Goal: Information Seeking & Learning: Learn about a topic

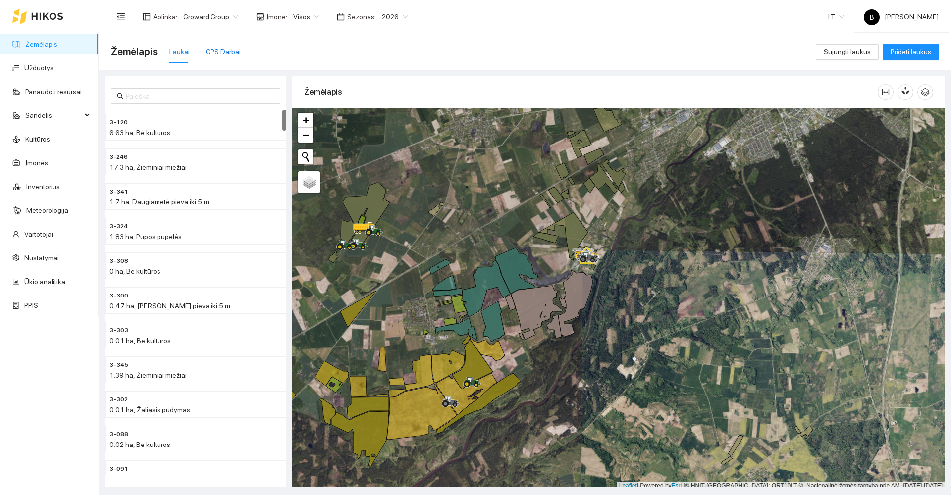
click at [228, 49] on div "GPS Darbai" at bounding box center [223, 52] width 35 height 11
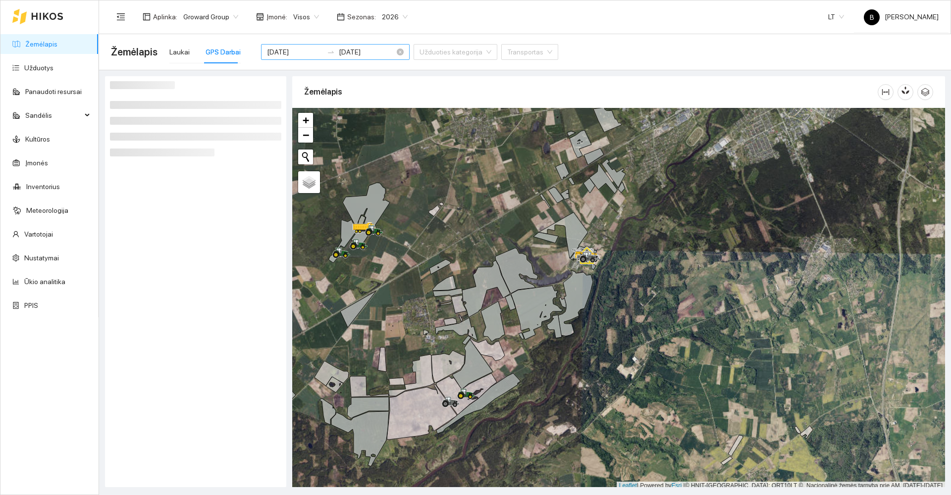
click at [303, 50] on input "[DATE]" at bounding box center [295, 52] width 56 height 11
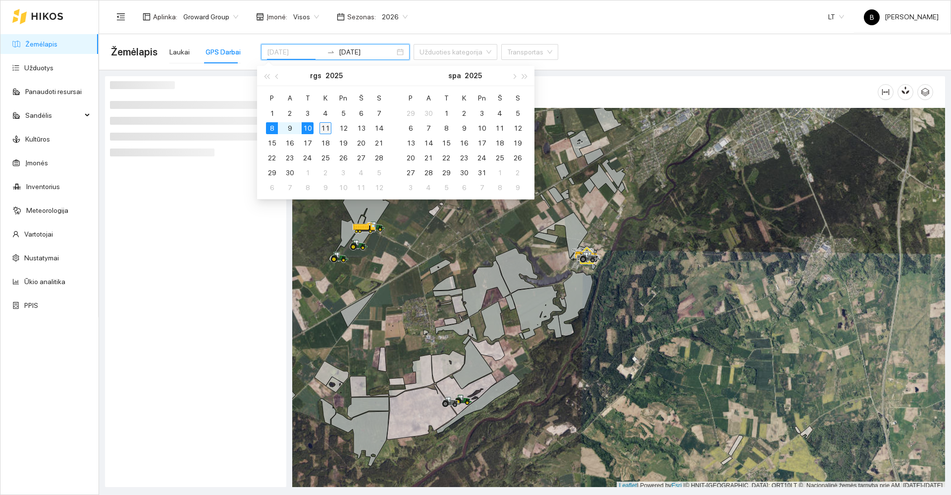
click at [326, 128] on div "11" at bounding box center [325, 128] width 12 height 12
type input "[DATE]"
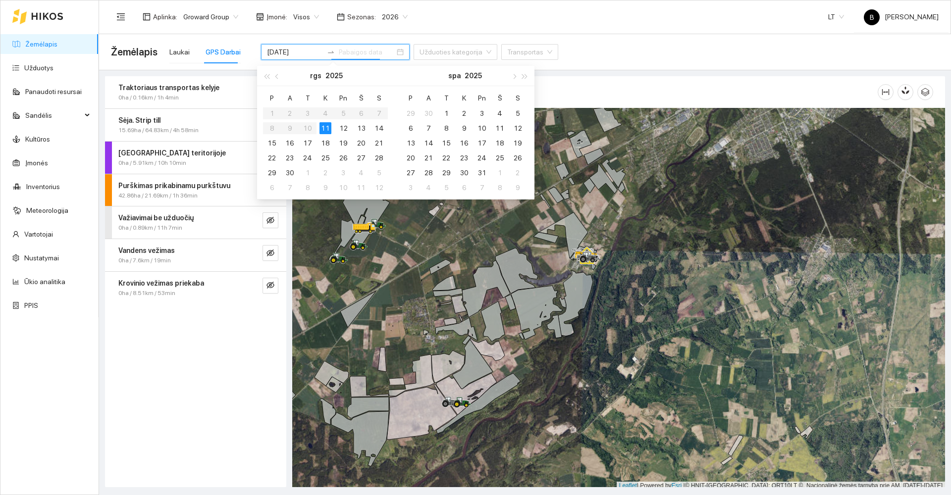
click at [326, 128] on div "11" at bounding box center [325, 128] width 12 height 12
type input "[DATE]"
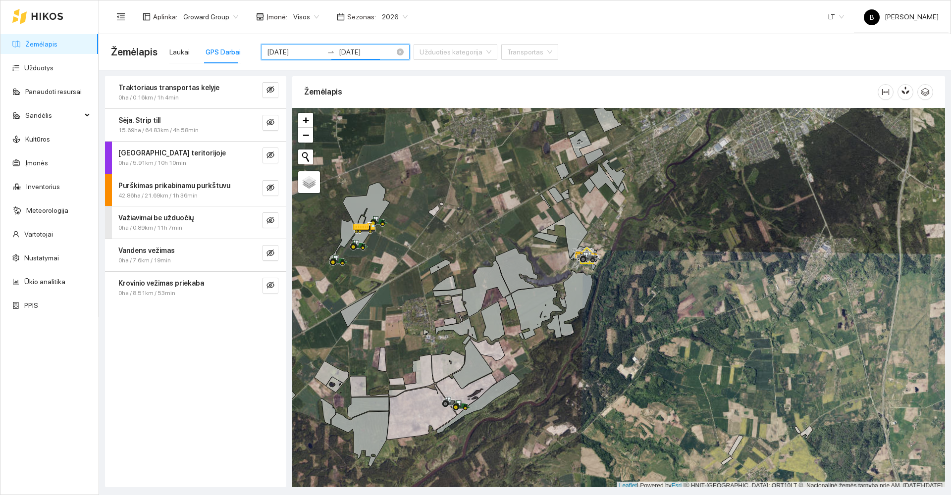
click at [291, 55] on input "[DATE]" at bounding box center [295, 52] width 56 height 11
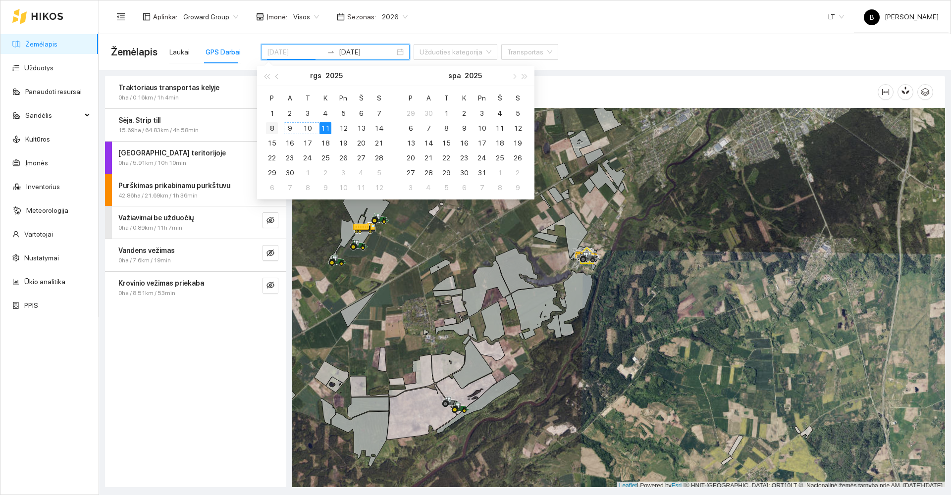
type input "[DATE]"
click at [273, 127] on div "8" at bounding box center [272, 128] width 12 height 12
click at [323, 128] on div "11" at bounding box center [325, 128] width 12 height 12
click at [325, 128] on div "11" at bounding box center [325, 128] width 12 height 12
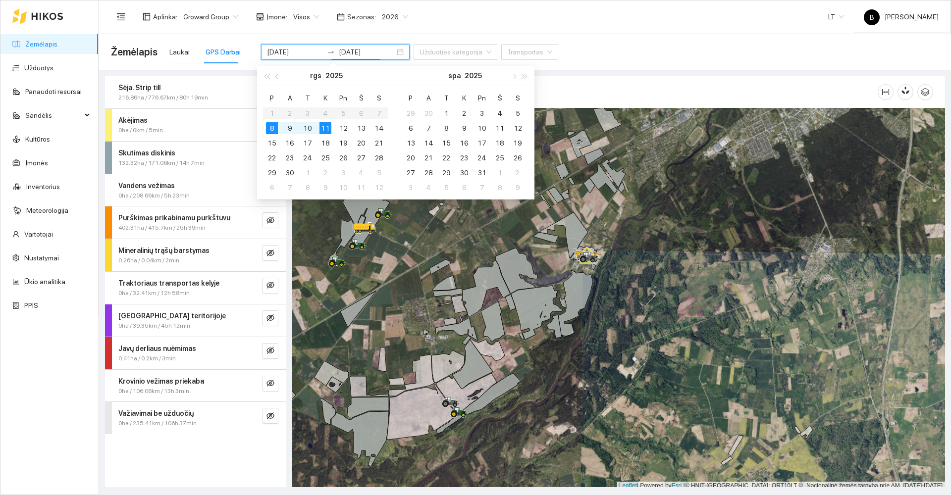
type input "[DATE]"
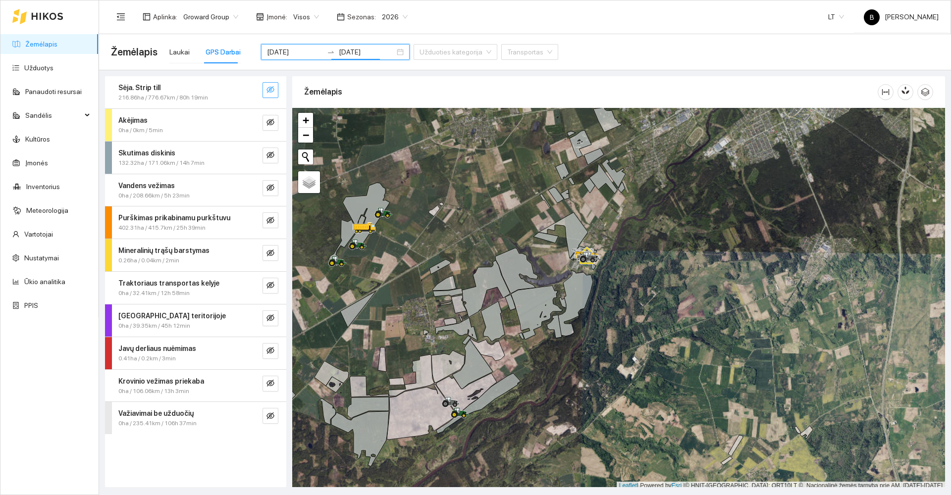
click at [266, 90] on icon "eye-invisible" at bounding box center [270, 90] width 8 height 8
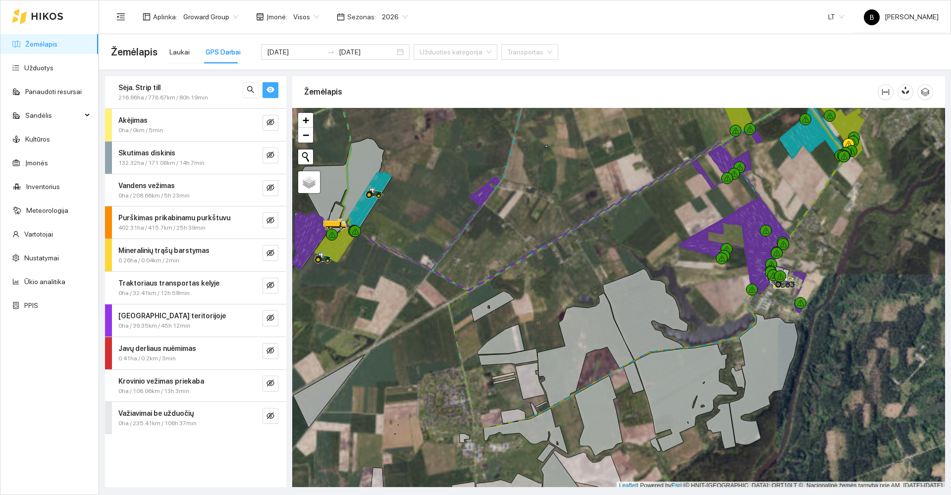
scroll to position [3, 0]
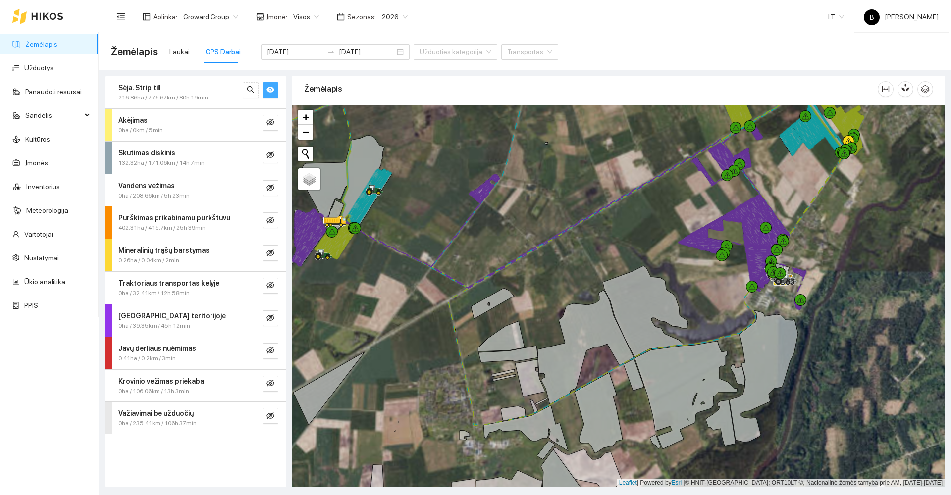
drag, startPoint x: 406, startPoint y: 218, endPoint x: 451, endPoint y: 205, distance: 46.5
click at [451, 206] on div at bounding box center [618, 296] width 653 height 382
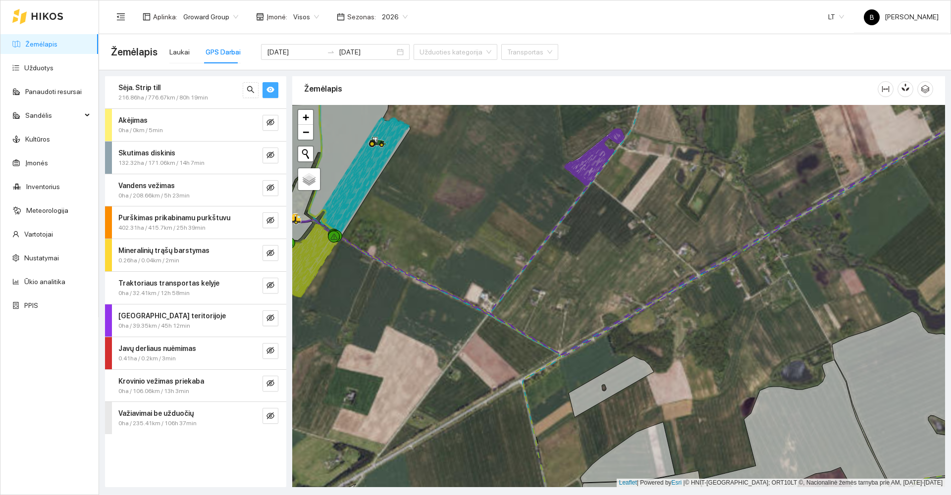
drag, startPoint x: 415, startPoint y: 208, endPoint x: 485, endPoint y: 213, distance: 70.5
click at [486, 214] on div at bounding box center [618, 296] width 653 height 382
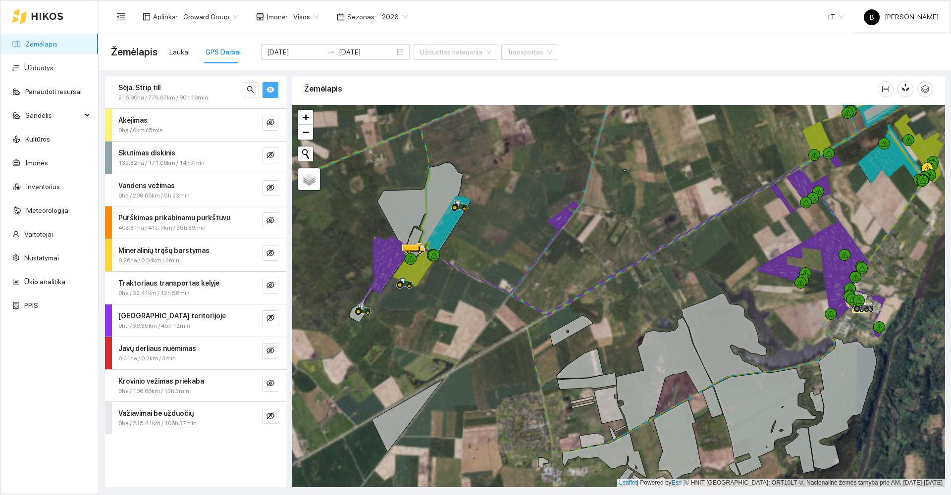
drag, startPoint x: 480, startPoint y: 205, endPoint x: 526, endPoint y: 239, distance: 56.7
click at [526, 239] on div at bounding box center [618, 296] width 653 height 382
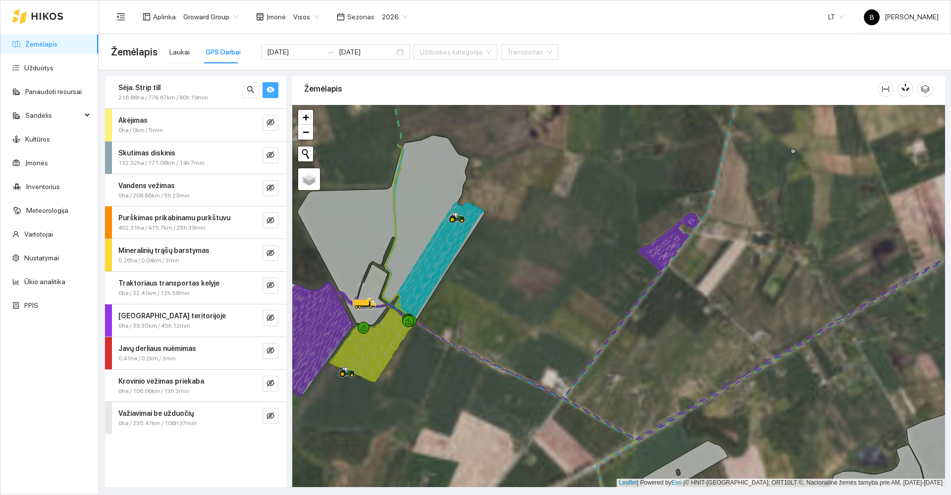
drag, startPoint x: 493, startPoint y: 246, endPoint x: 576, endPoint y: 237, distance: 83.3
click at [576, 238] on div at bounding box center [618, 296] width 653 height 382
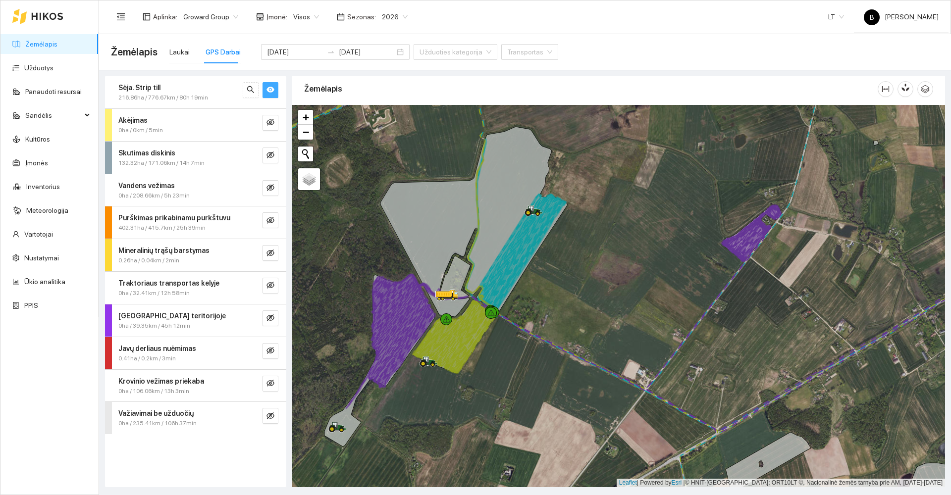
click at [52, 41] on link "Žemėlapis" at bounding box center [41, 44] width 32 height 8
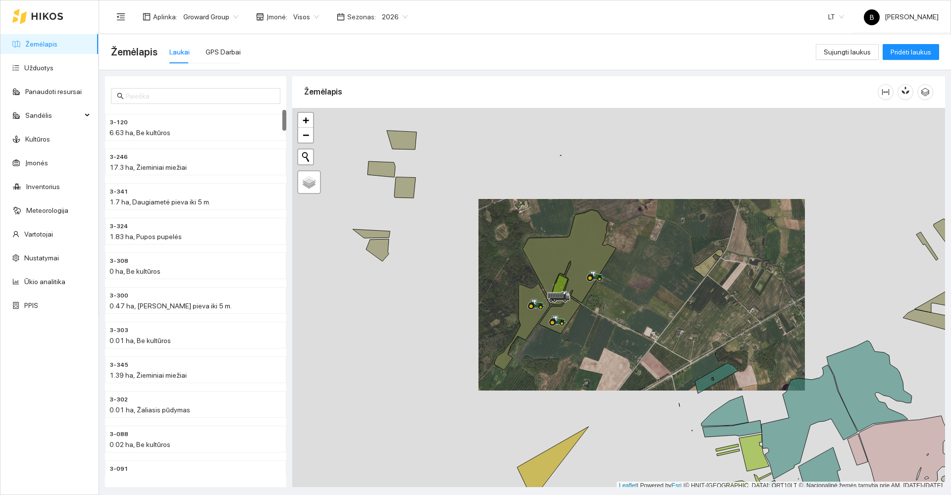
scroll to position [3, 0]
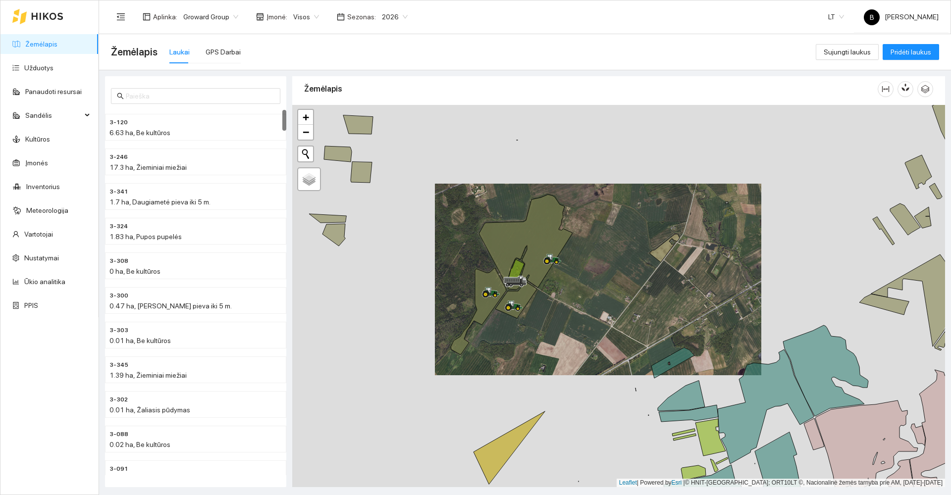
drag, startPoint x: 719, startPoint y: 328, endPoint x: 580, endPoint y: 292, distance: 143.8
click at [580, 292] on div at bounding box center [618, 296] width 653 height 382
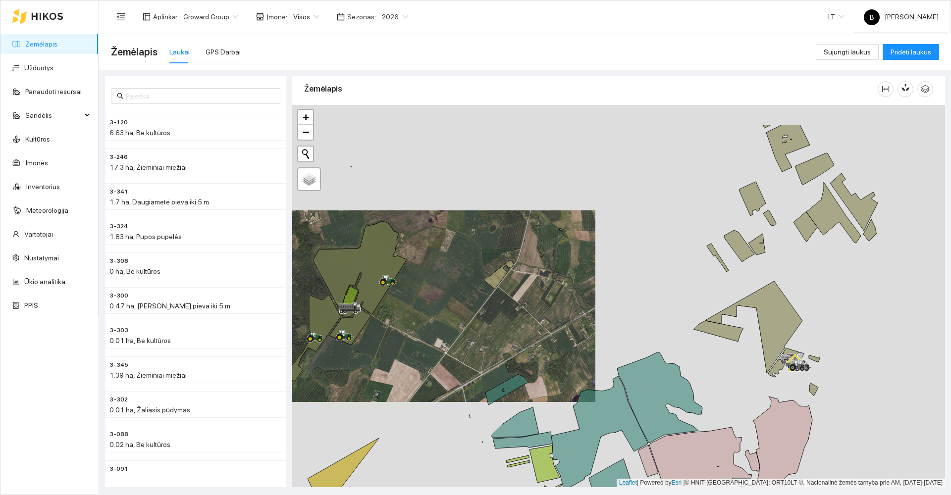
drag, startPoint x: 744, startPoint y: 256, endPoint x: 615, endPoint y: 367, distance: 170.7
click at [618, 371] on div at bounding box center [618, 296] width 653 height 382
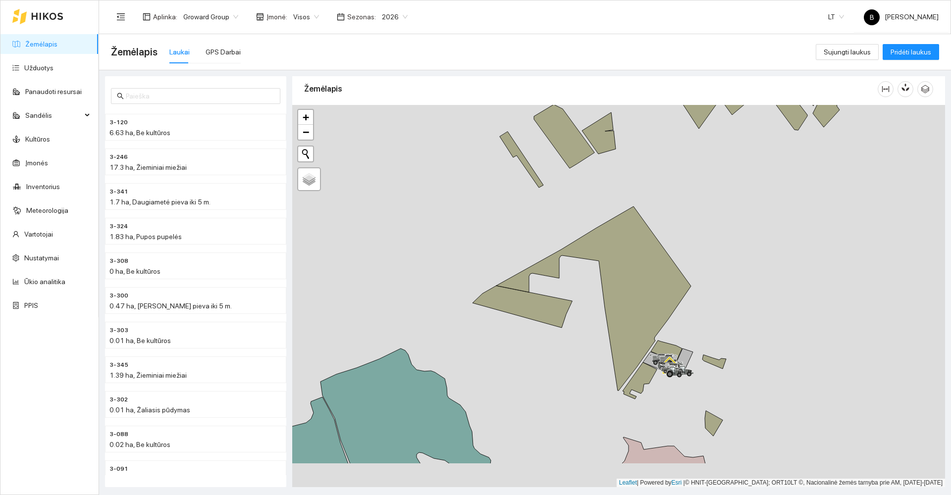
drag, startPoint x: 763, startPoint y: 393, endPoint x: 794, endPoint y: 307, distance: 91.0
click at [794, 308] on div at bounding box center [618, 296] width 653 height 382
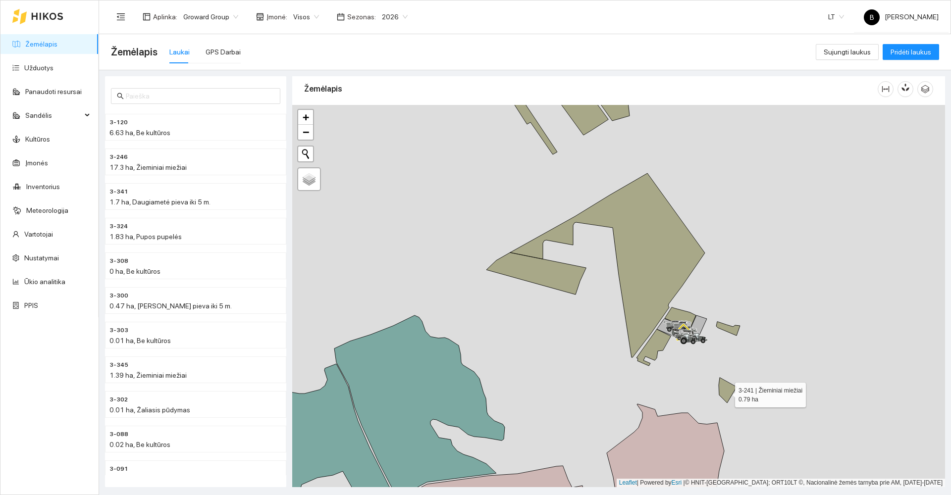
drag, startPoint x: 726, startPoint y: 393, endPoint x: 725, endPoint y: 380, distance: 12.9
click at [726, 392] on icon at bounding box center [728, 390] width 18 height 25
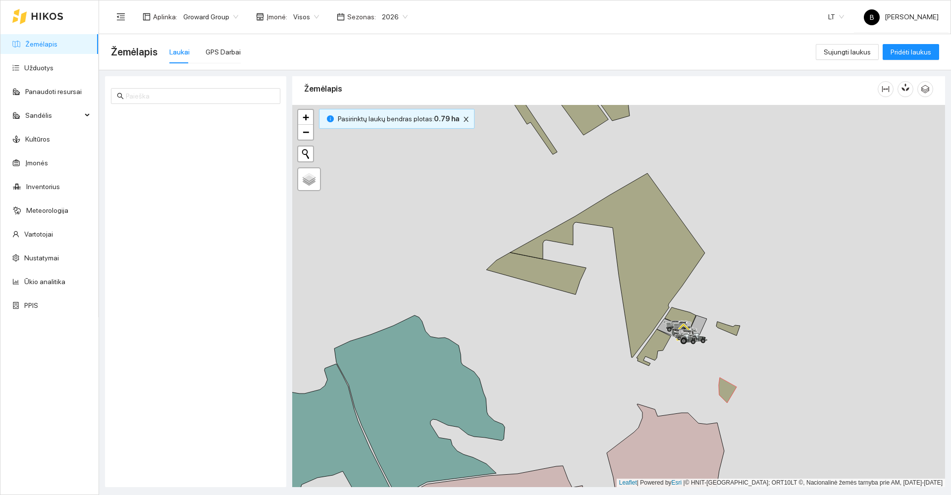
scroll to position [1591, 0]
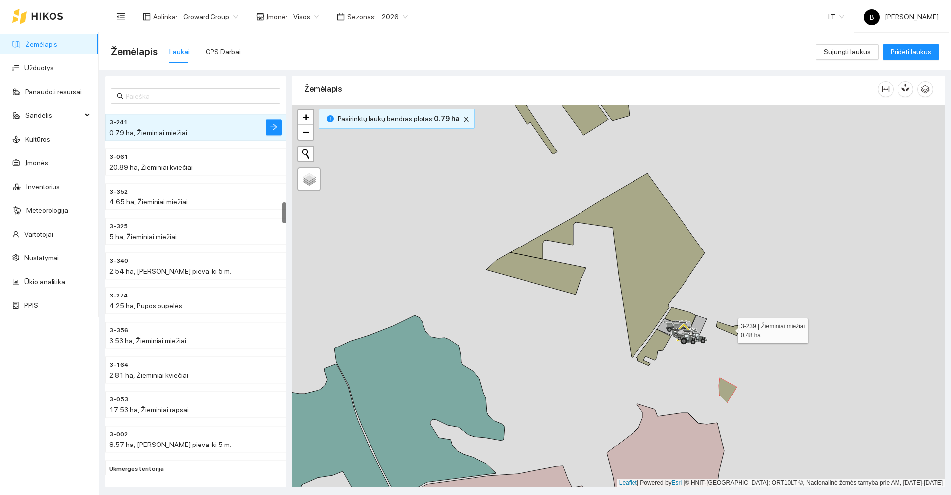
click at [729, 330] on icon at bounding box center [728, 329] width 24 height 14
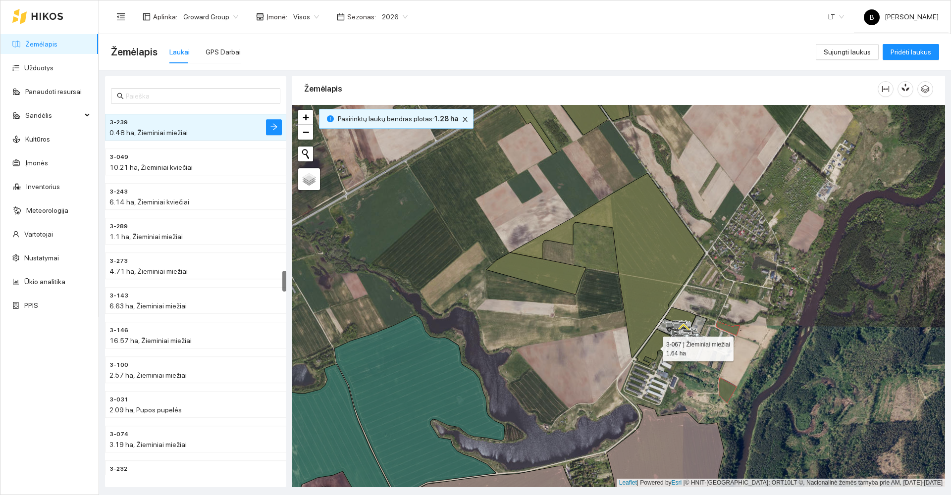
click at [656, 345] on icon at bounding box center [653, 347] width 34 height 37
click at [639, 312] on icon at bounding box center [607, 265] width 195 height 184
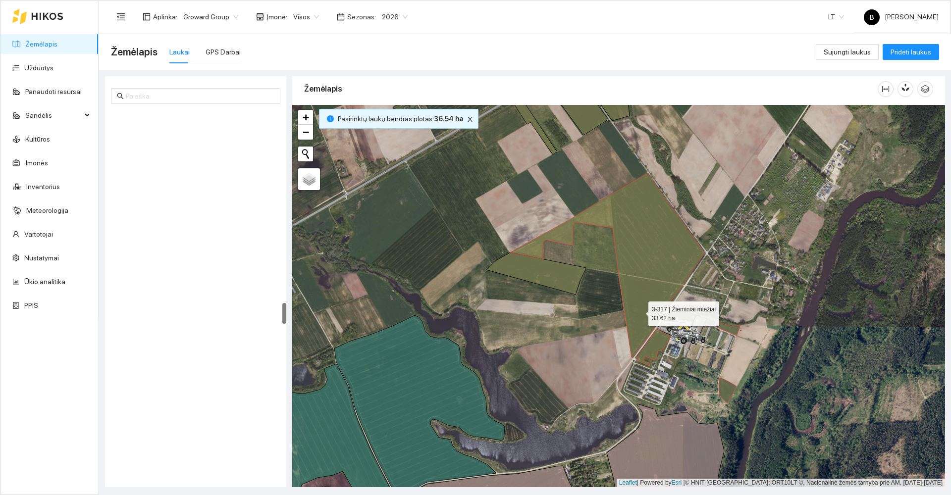
scroll to position [3323, 0]
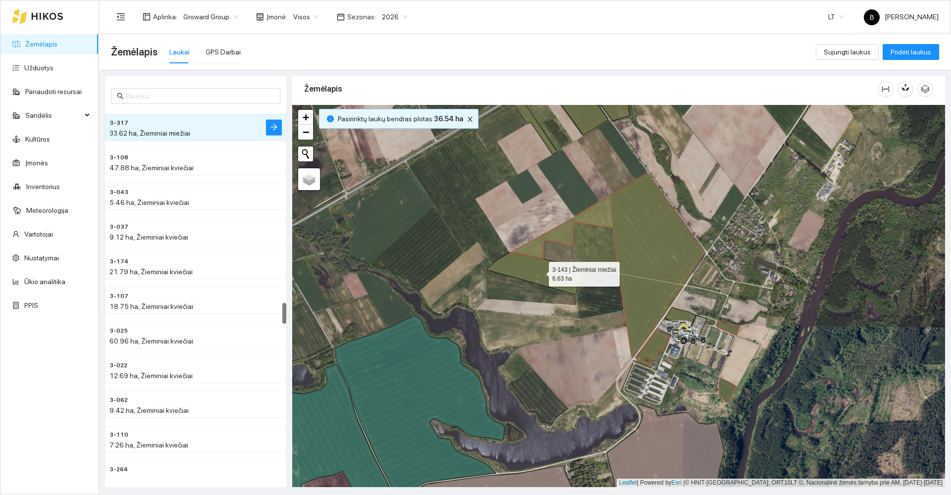
click at [542, 269] on icon at bounding box center [536, 274] width 100 height 42
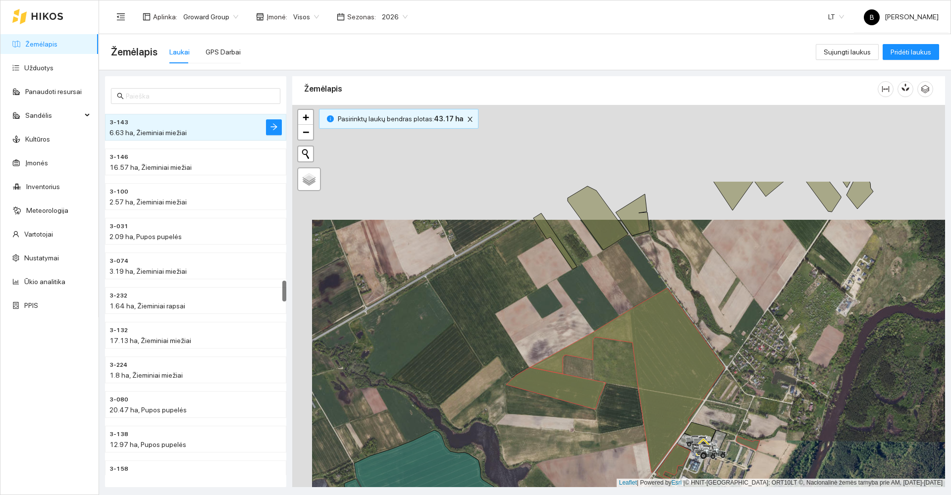
drag, startPoint x: 514, startPoint y: 162, endPoint x: 522, endPoint y: 274, distance: 111.8
click at [532, 277] on div at bounding box center [618, 296] width 653 height 382
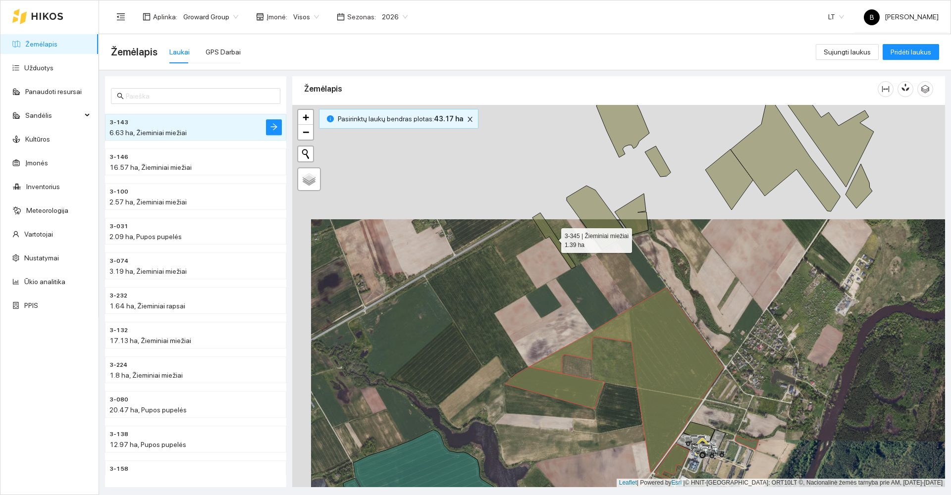
click at [547, 228] on icon at bounding box center [554, 241] width 44 height 56
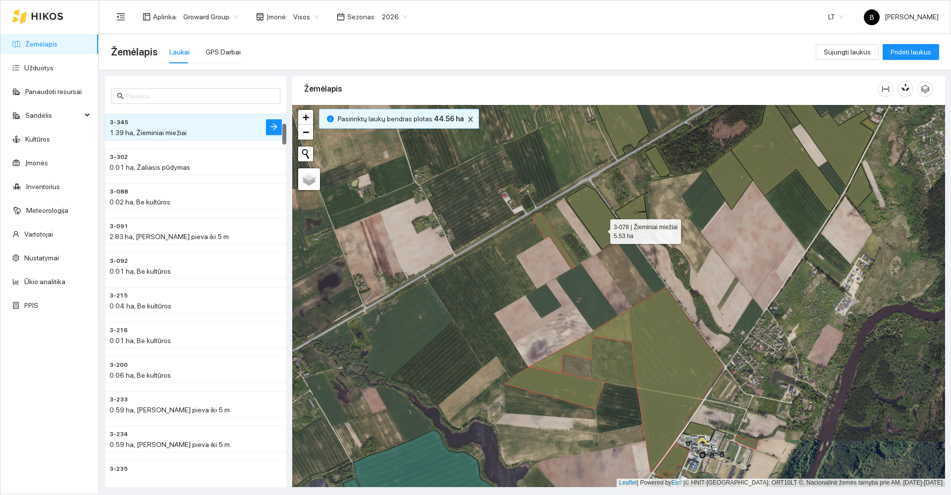
click at [601, 229] on icon at bounding box center [597, 218] width 60 height 64
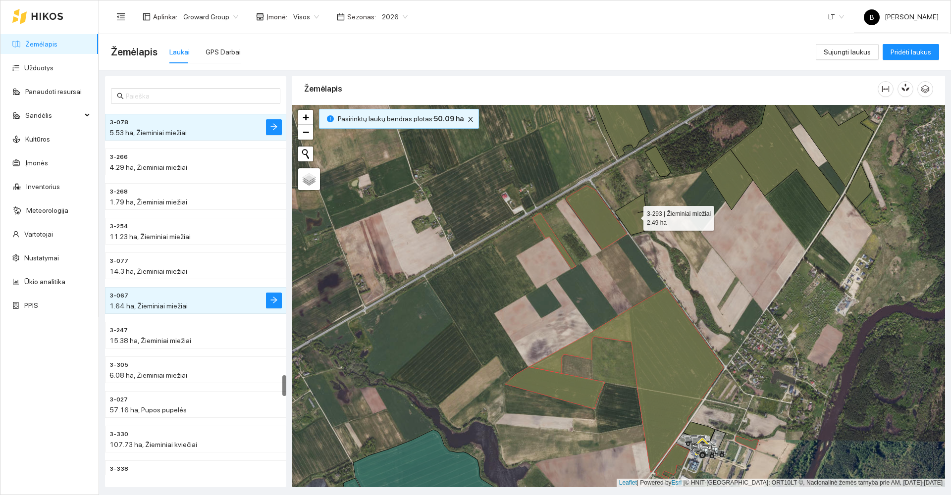
click at [636, 217] on icon at bounding box center [632, 215] width 34 height 42
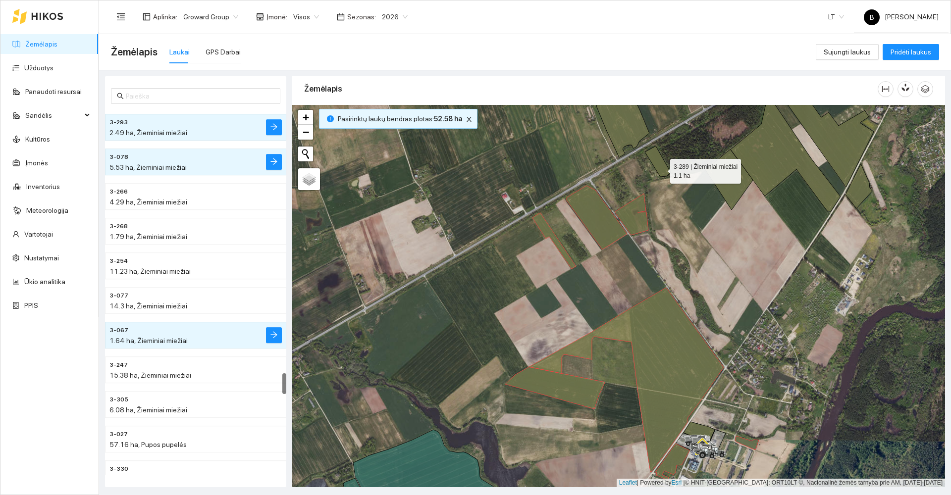
click at [661, 169] on icon at bounding box center [658, 161] width 26 height 31
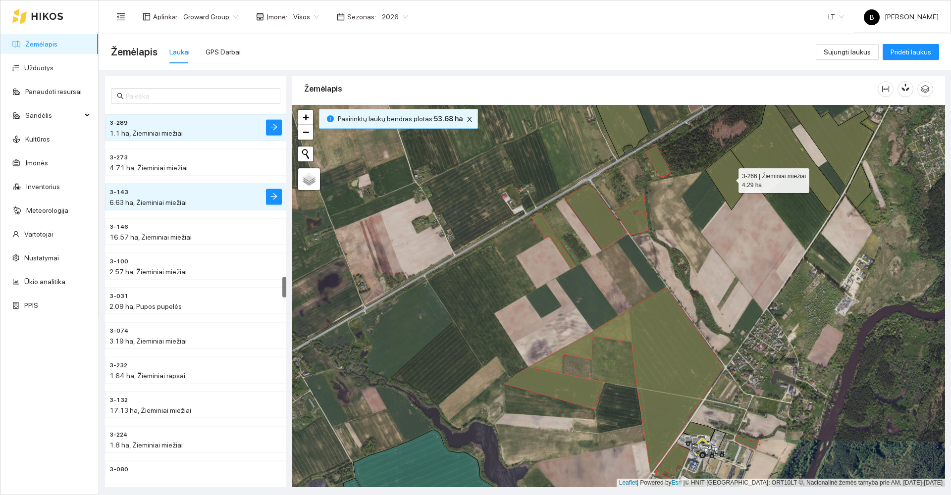
click at [721, 188] on icon at bounding box center [729, 180] width 48 height 60
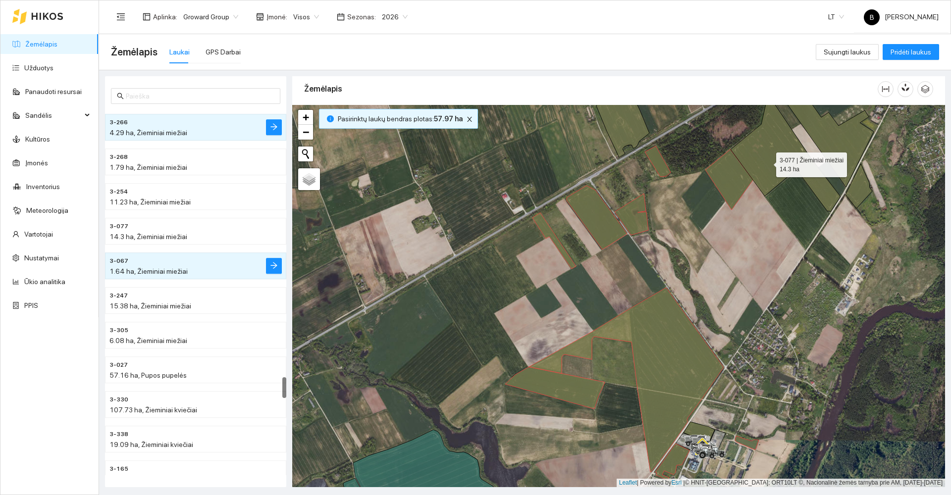
click at [767, 159] on icon at bounding box center [785, 150] width 109 height 121
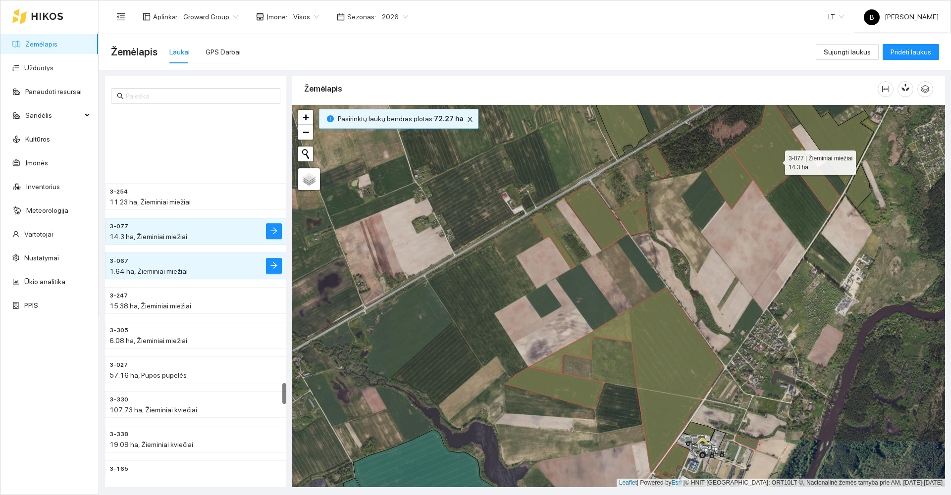
scroll to position [4709, 0]
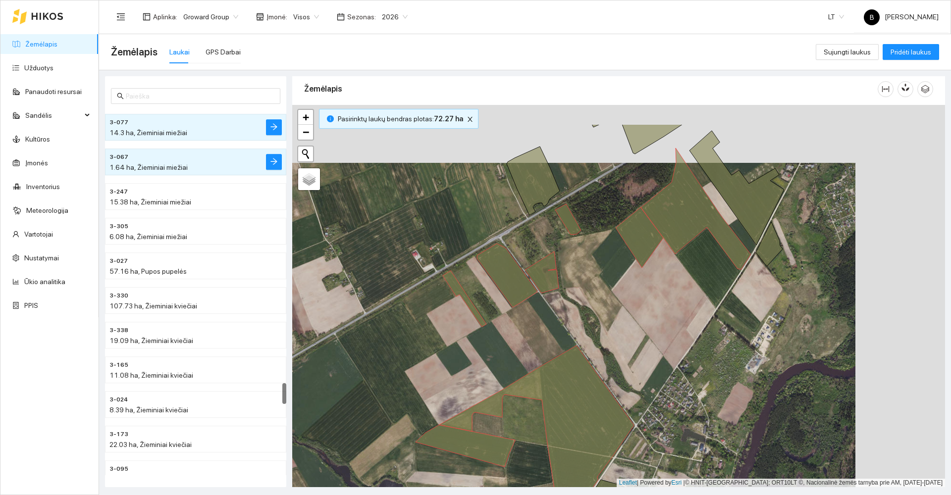
drag, startPoint x: 770, startPoint y: 272, endPoint x: 709, endPoint y: 266, distance: 61.7
click at [674, 338] on div at bounding box center [618, 296] width 653 height 382
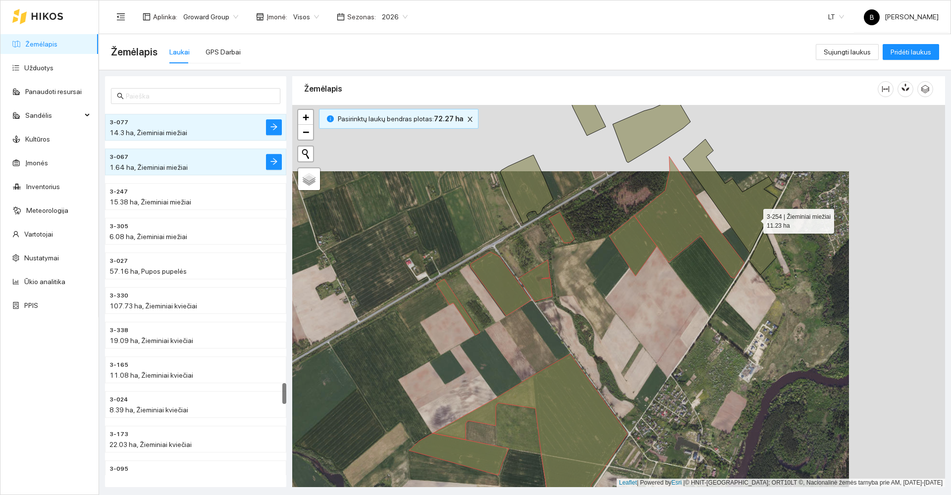
click at [754, 218] on icon at bounding box center [730, 196] width 95 height 114
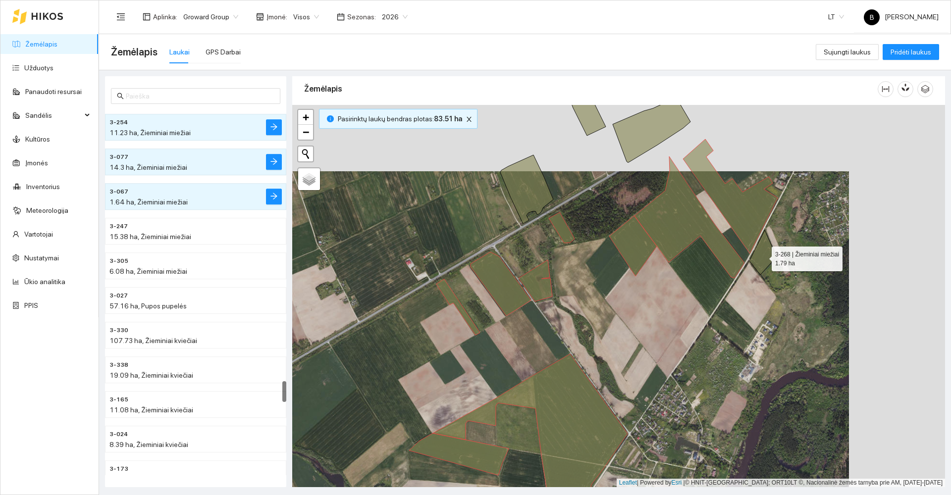
click at [762, 257] on icon at bounding box center [762, 252] width 27 height 45
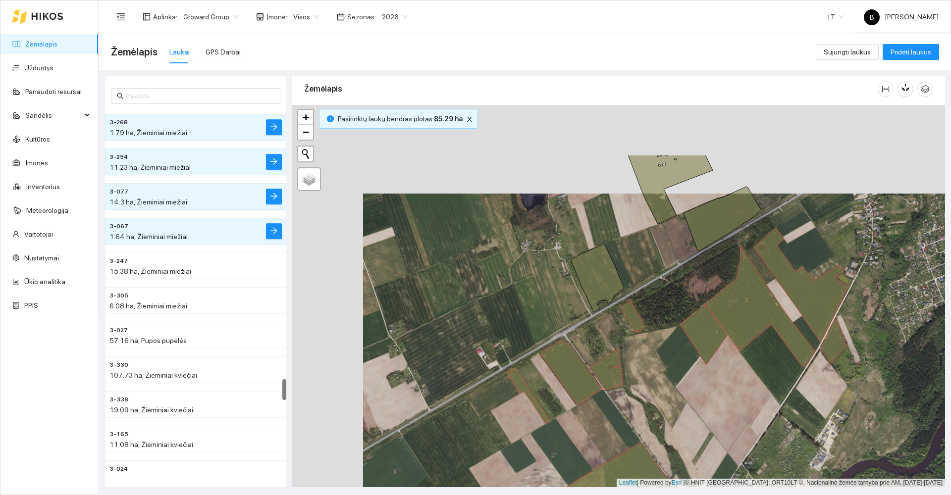
drag, startPoint x: 593, startPoint y: 273, endPoint x: 650, endPoint y: 337, distance: 85.6
click at [653, 344] on div at bounding box center [618, 296] width 653 height 382
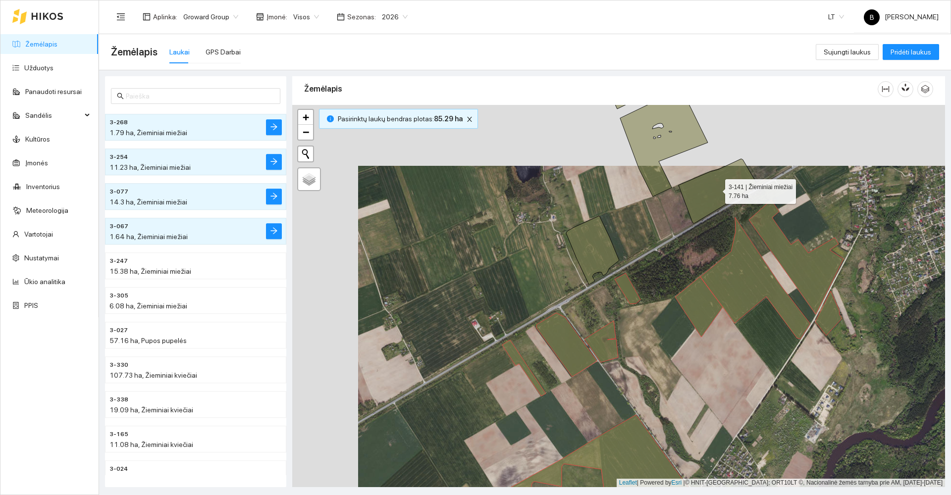
click at [704, 212] on icon at bounding box center [718, 191] width 78 height 64
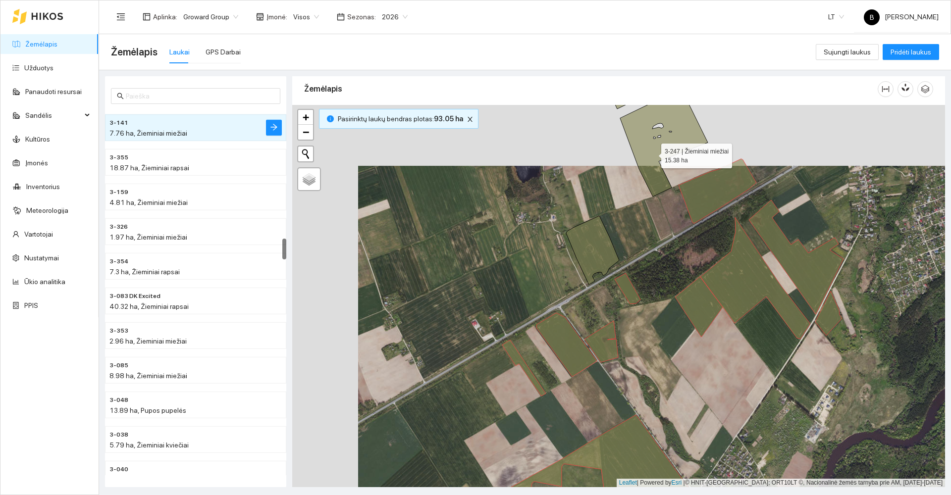
click at [652, 154] on icon at bounding box center [659, 140] width 97 height 111
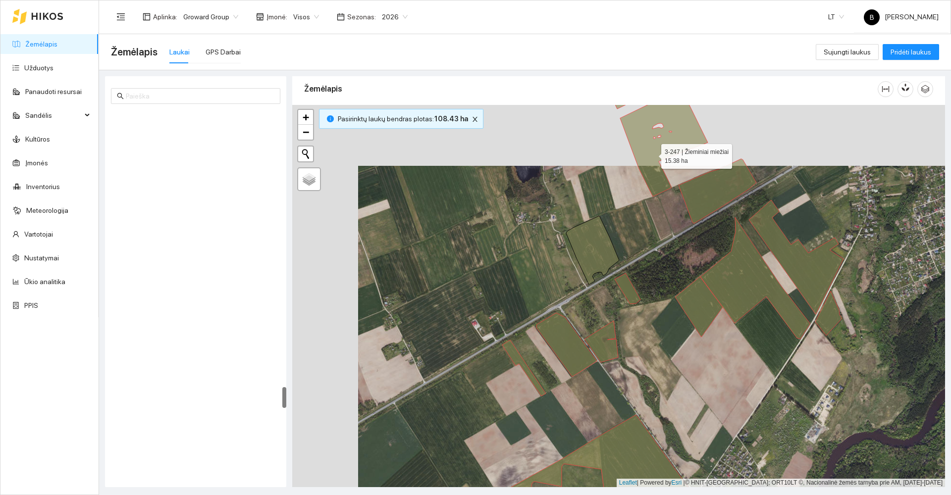
scroll to position [4779, 0]
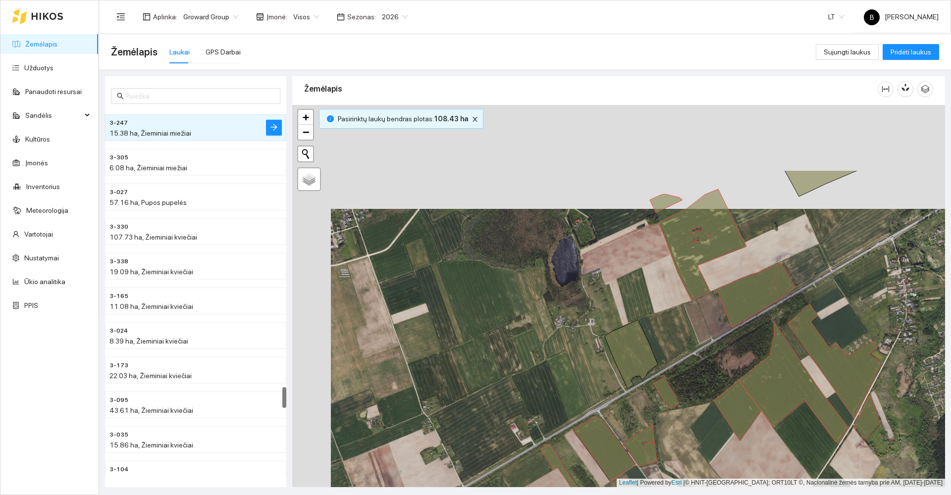
drag, startPoint x: 588, startPoint y: 185, endPoint x: 642, endPoint y: 380, distance: 202.5
click at [642, 380] on div at bounding box center [618, 296] width 653 height 382
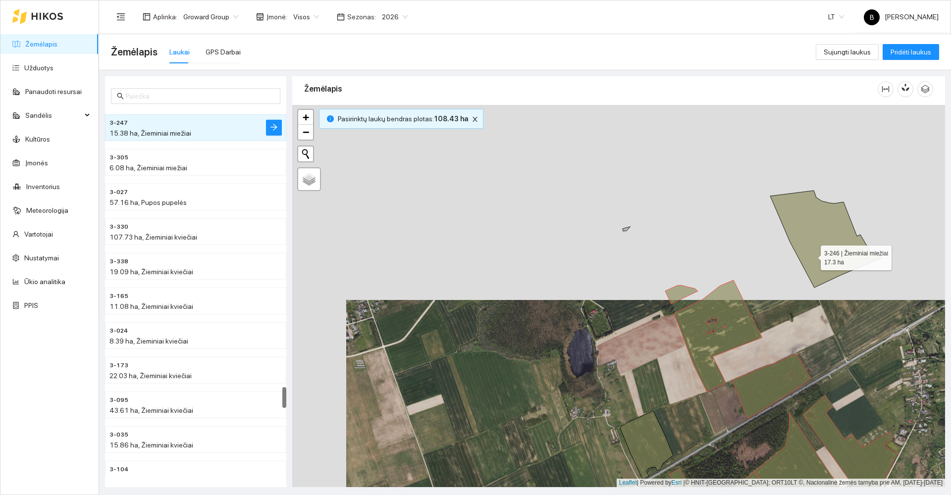
click at [812, 256] on icon at bounding box center [825, 239] width 111 height 97
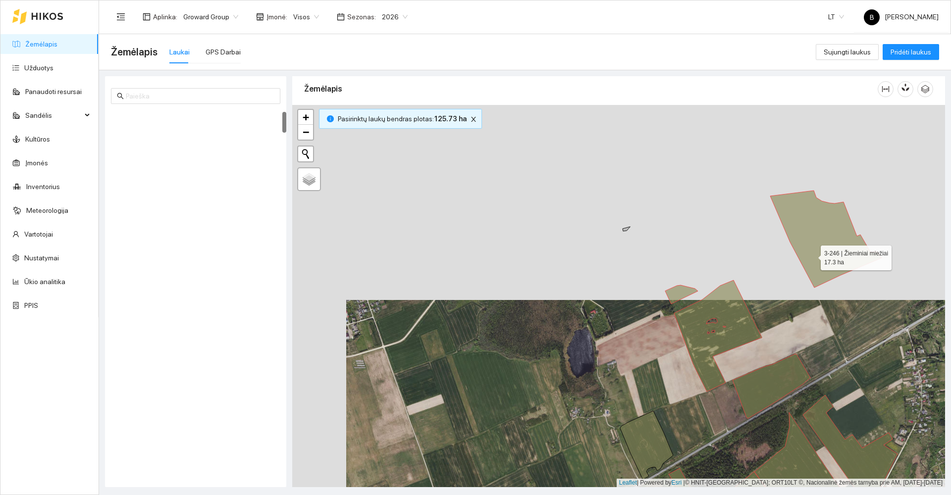
scroll to position [35, 0]
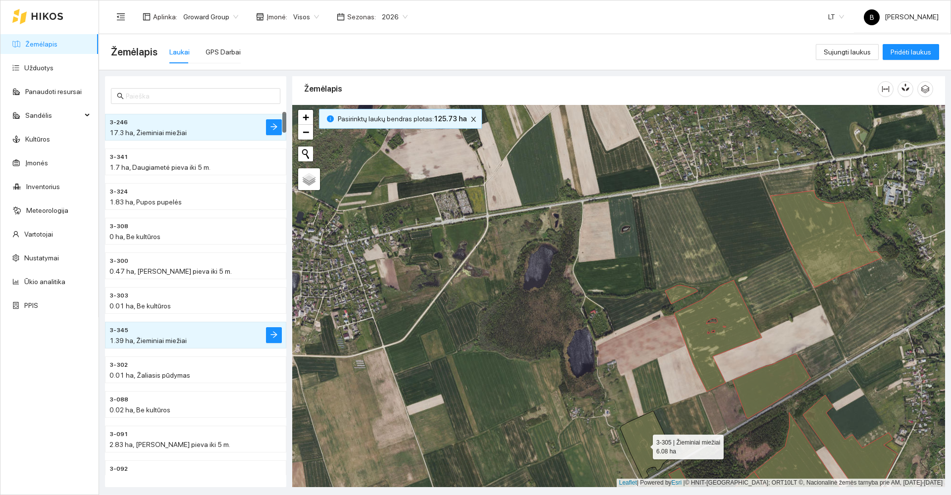
click at [644, 445] on icon at bounding box center [646, 445] width 53 height 69
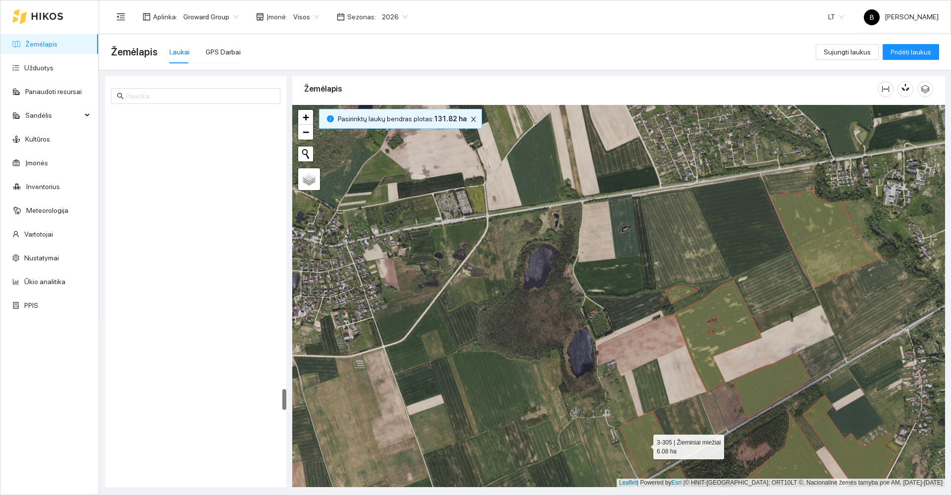
scroll to position [4814, 0]
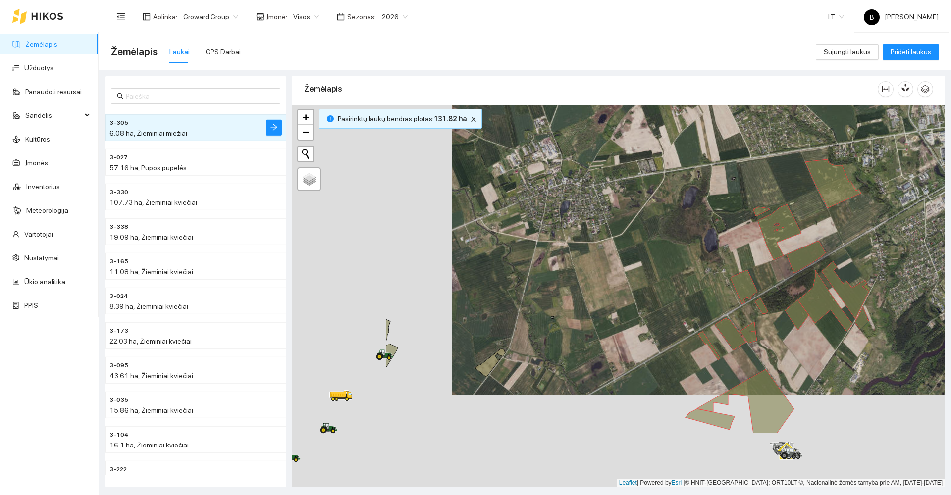
drag, startPoint x: 602, startPoint y: 240, endPoint x: 614, endPoint y: 215, distance: 27.0
click at [614, 216] on div at bounding box center [618, 296] width 653 height 382
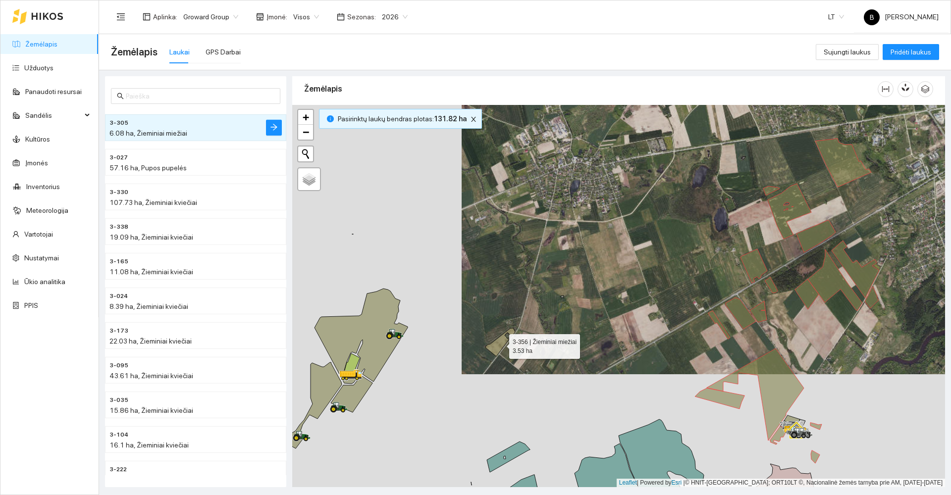
click at [500, 344] on icon at bounding box center [500, 342] width 30 height 28
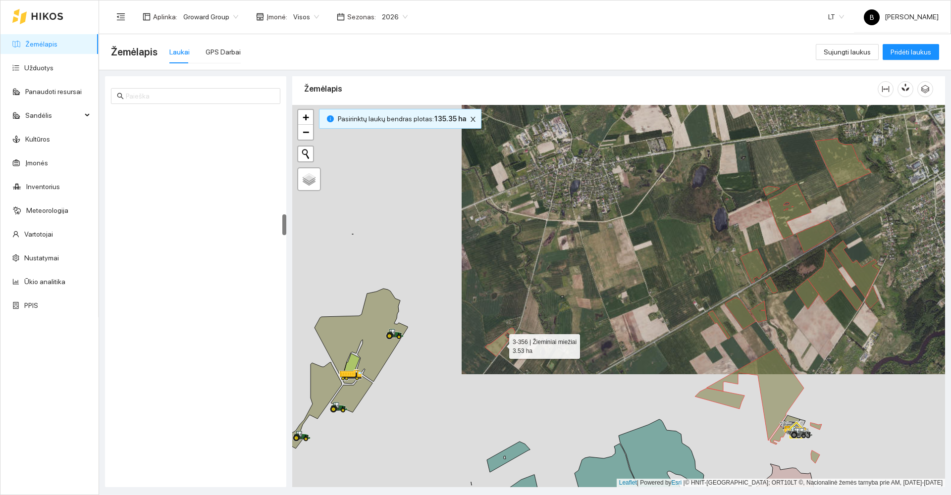
scroll to position [1800, 0]
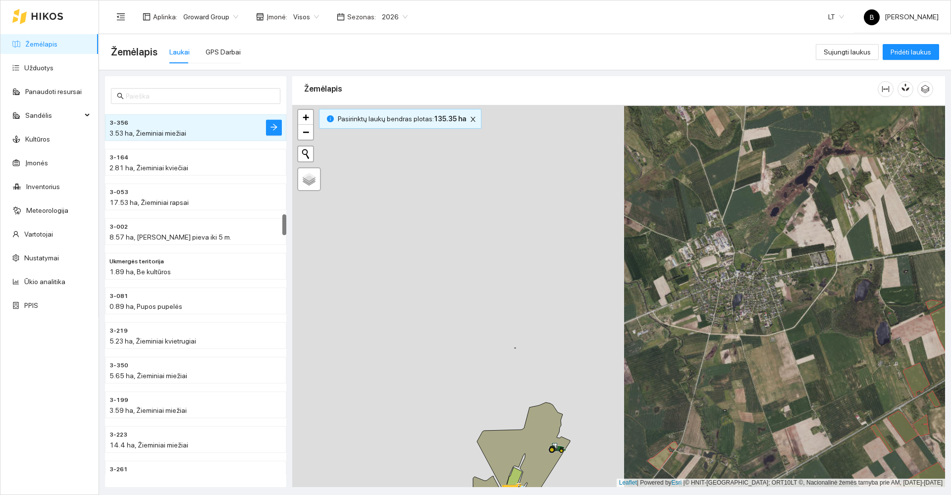
drag, startPoint x: 465, startPoint y: 249, endPoint x: 615, endPoint y: 344, distance: 177.0
click at [623, 348] on div at bounding box center [618, 296] width 653 height 382
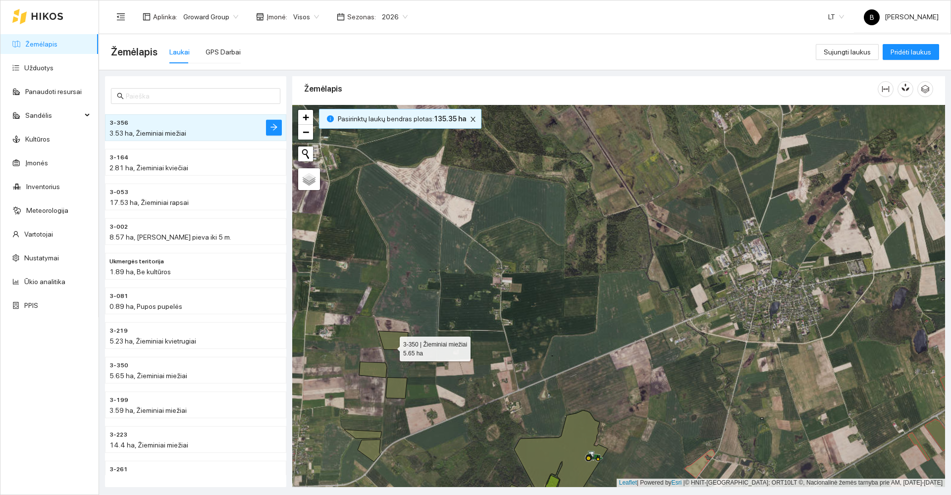
click at [391, 347] on icon at bounding box center [393, 340] width 30 height 19
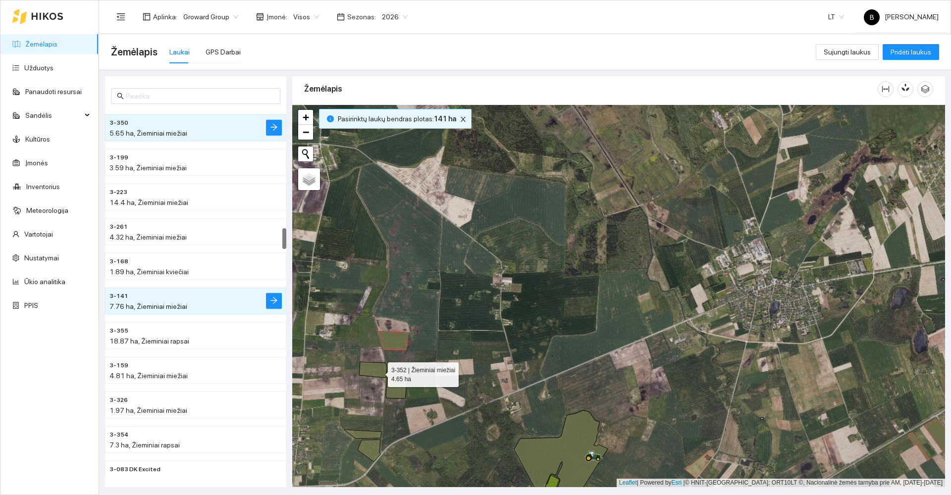
click at [378, 371] on icon at bounding box center [373, 370] width 28 height 16
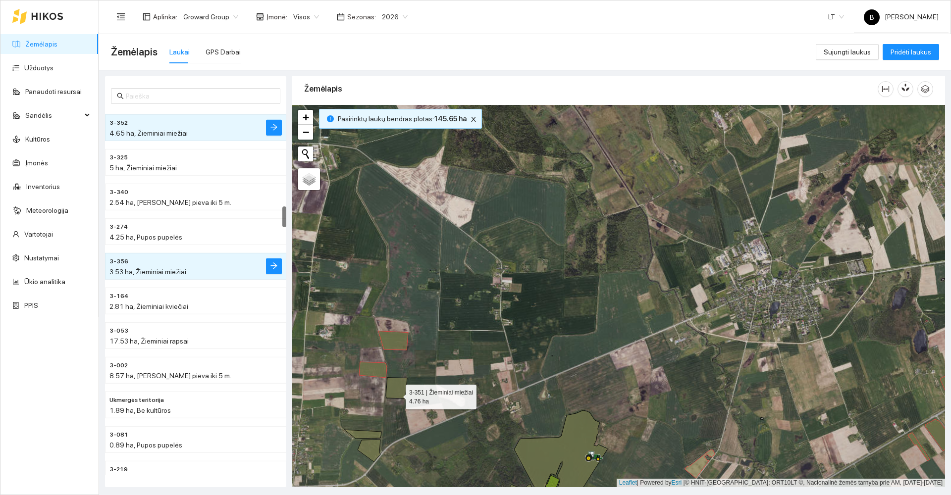
click at [396, 391] on icon at bounding box center [396, 388] width 21 height 21
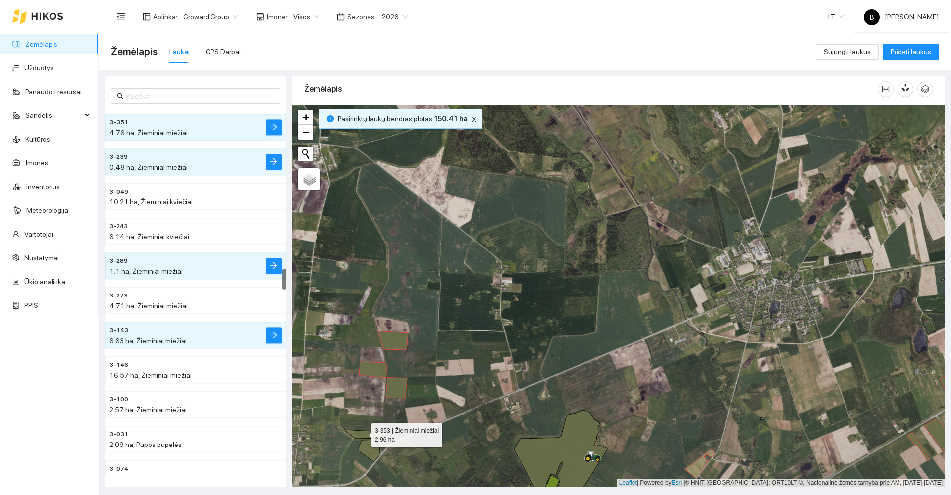
click at [363, 433] on icon at bounding box center [362, 434] width 37 height 9
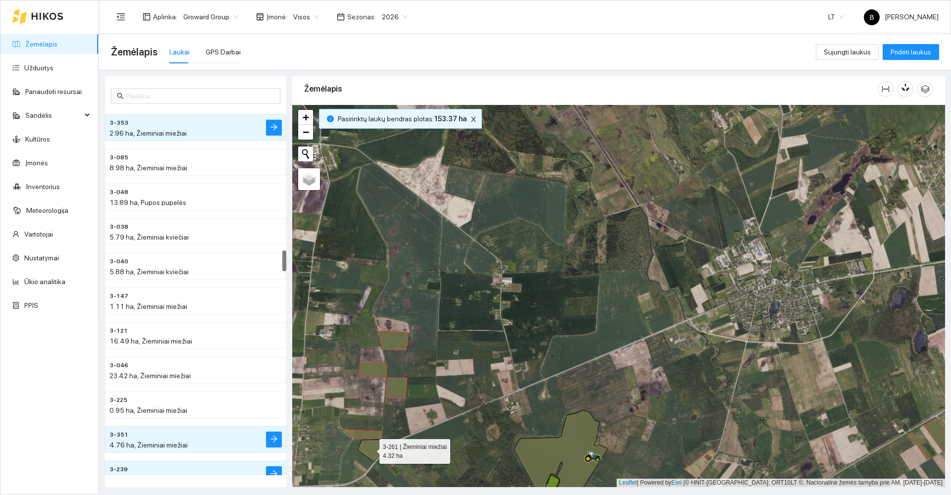
click at [378, 450] on icon at bounding box center [369, 451] width 23 height 22
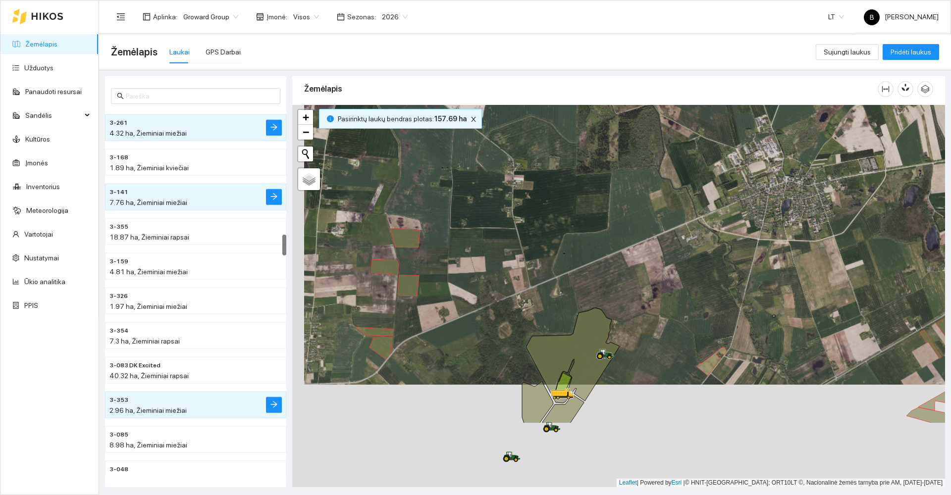
drag, startPoint x: 439, startPoint y: 327, endPoint x: 449, endPoint y: 271, distance: 56.3
click at [449, 273] on div at bounding box center [618, 296] width 653 height 382
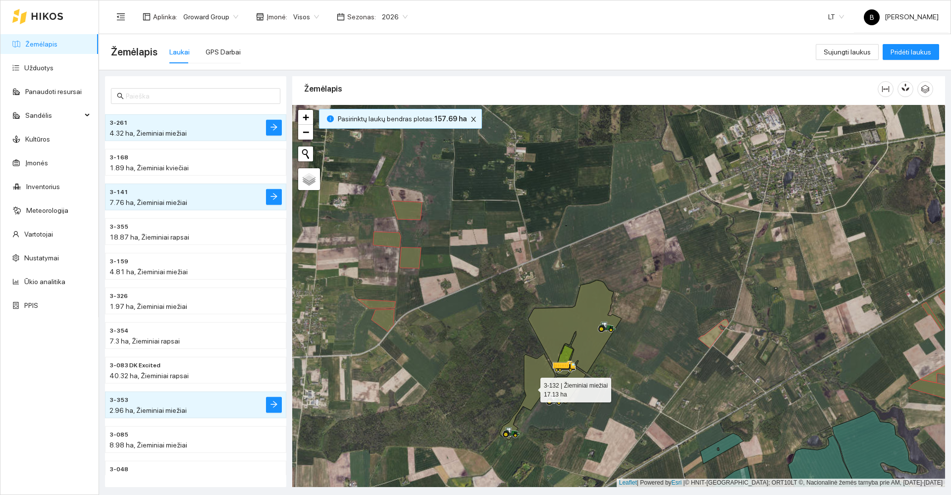
click at [537, 378] on icon at bounding box center [527, 397] width 55 height 86
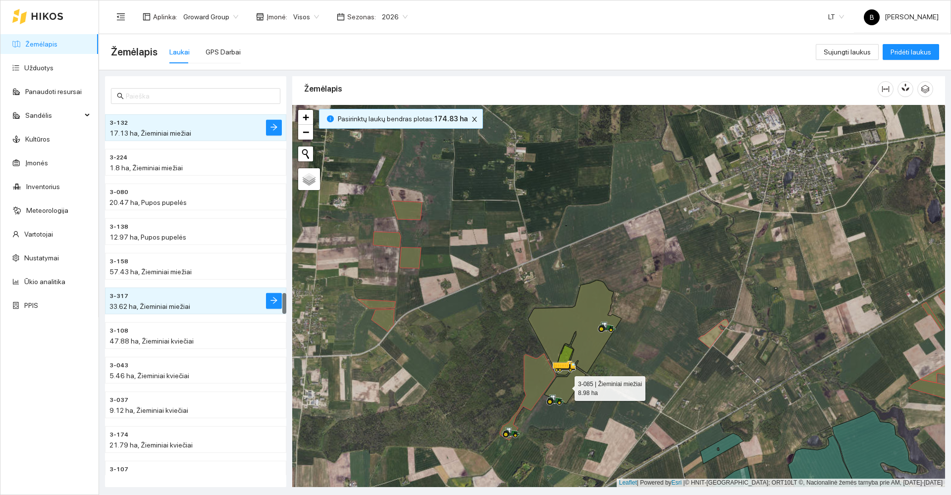
click at [565, 392] on icon at bounding box center [565, 386] width 42 height 37
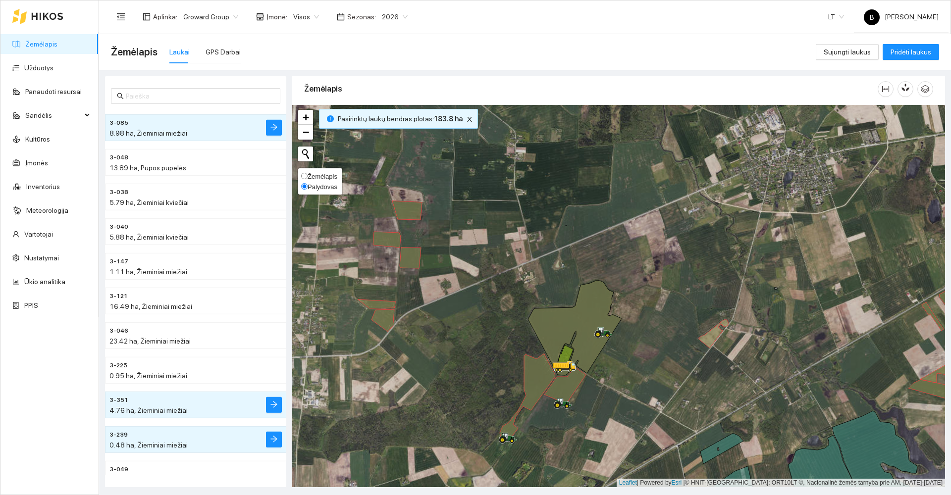
click at [316, 185] on span "Palydovas" at bounding box center [323, 186] width 30 height 7
click at [308, 185] on input "Palydovas" at bounding box center [304, 186] width 6 height 6
click at [317, 175] on span "Žemėlapis" at bounding box center [323, 176] width 30 height 7
click at [308, 175] on input "Žemėlapis" at bounding box center [304, 176] width 6 height 6
radio input "true"
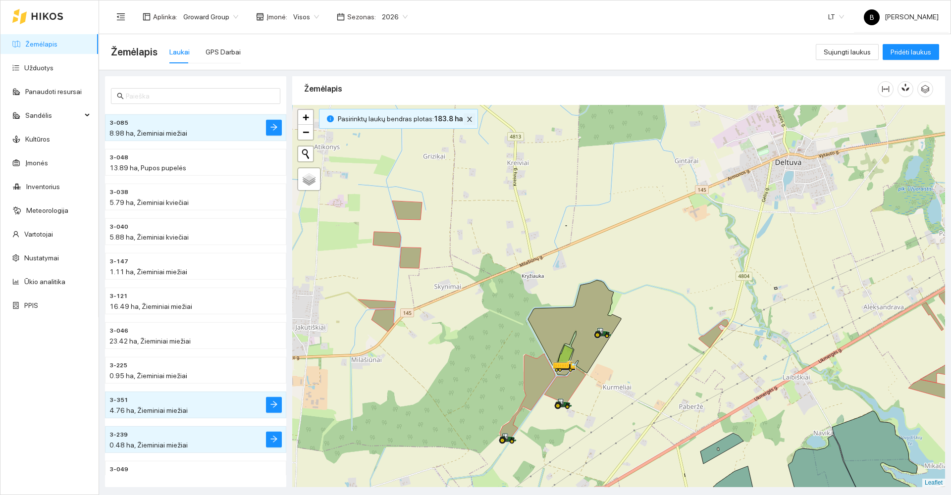
click at [467, 119] on icon "close" at bounding box center [469, 119] width 7 height 7
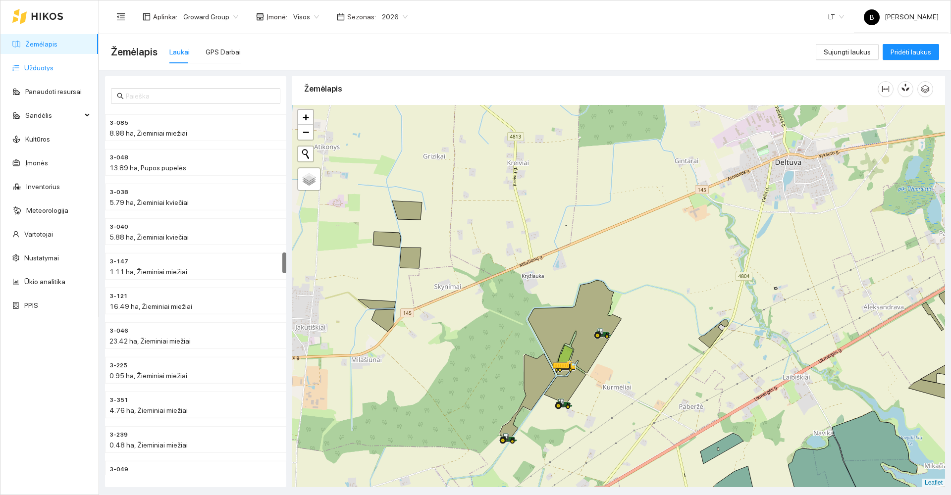
click at [42, 71] on link "Užduotys" at bounding box center [38, 68] width 29 height 8
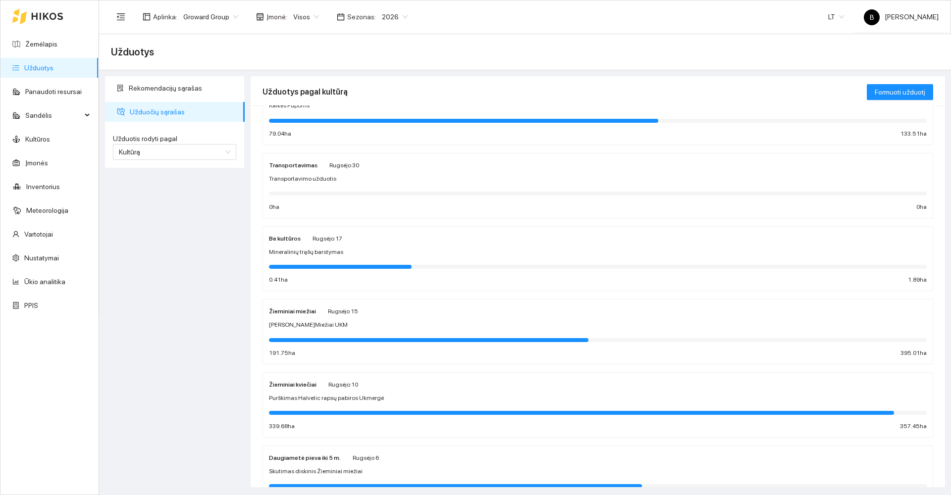
scroll to position [248, 0]
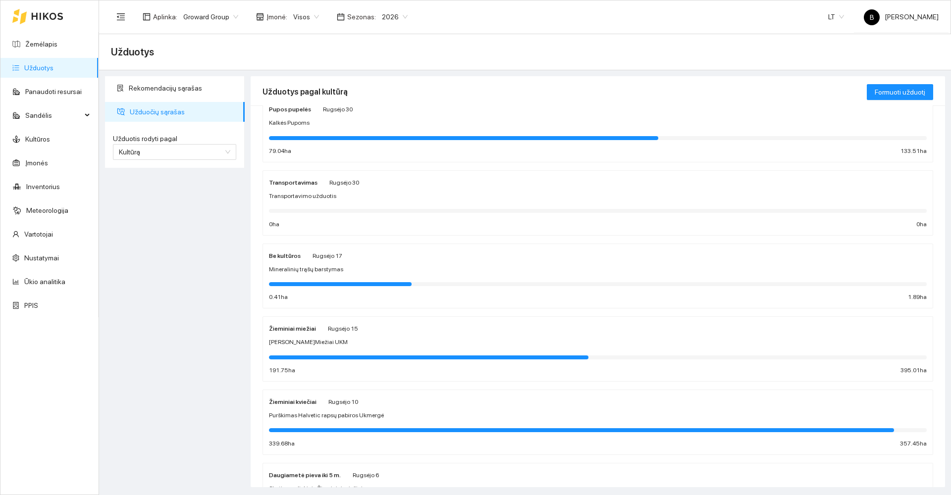
click at [288, 329] on strong "Žieminiai miežiai" at bounding box center [292, 328] width 47 height 7
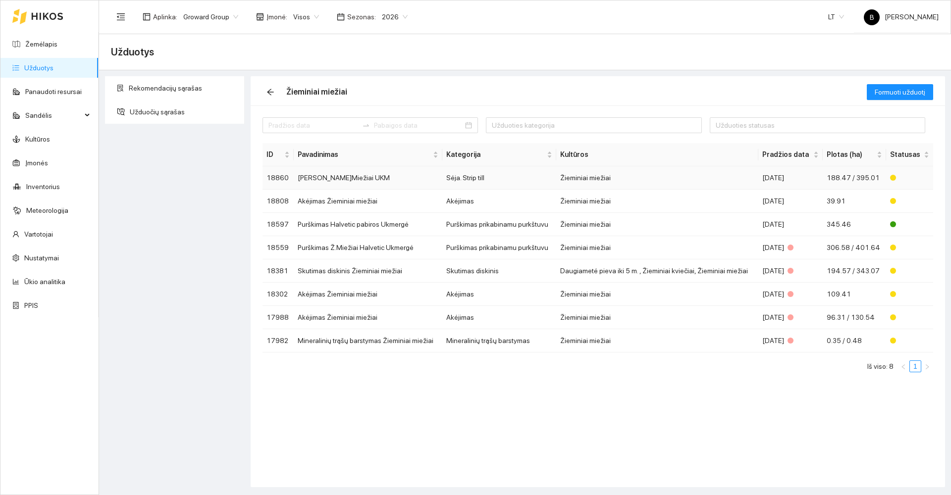
click at [325, 180] on td "[PERSON_NAME]Miežiai UKM" at bounding box center [368, 177] width 149 height 23
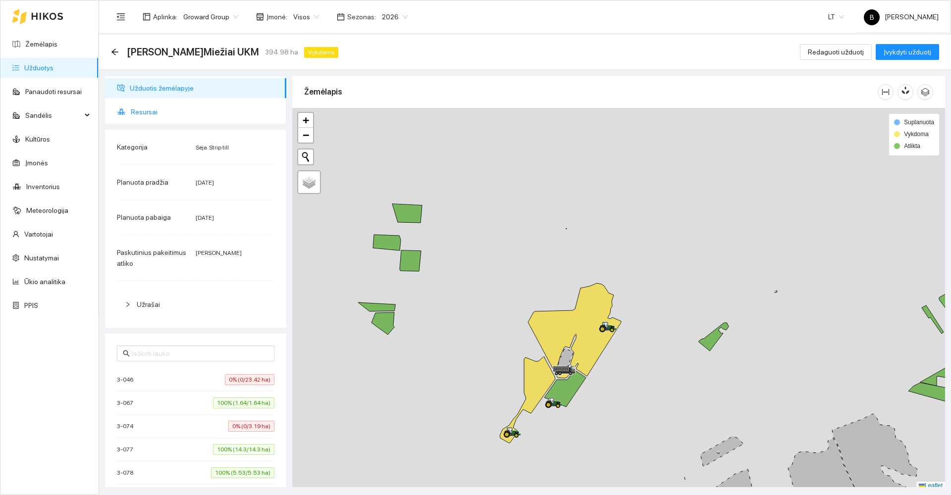
click at [149, 117] on span "Resursai" at bounding box center [205, 112] width 148 height 20
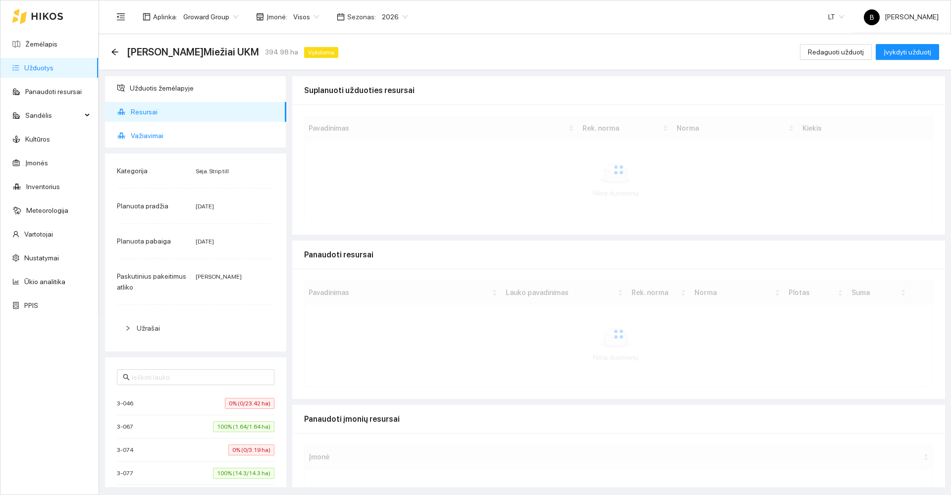
click at [152, 135] on span "Važiavimai" at bounding box center [205, 136] width 148 height 20
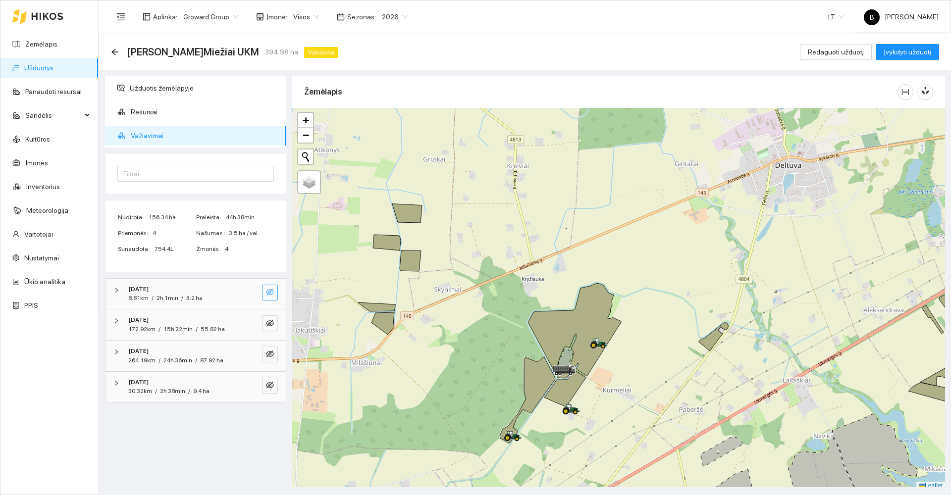
click at [272, 294] on icon "eye-invisible" at bounding box center [270, 292] width 8 height 7
drag, startPoint x: 274, startPoint y: 321, endPoint x: 275, endPoint y: 345, distance: 23.3
click at [274, 321] on button "button" at bounding box center [270, 324] width 16 height 16
click at [276, 351] on button "button" at bounding box center [270, 355] width 16 height 16
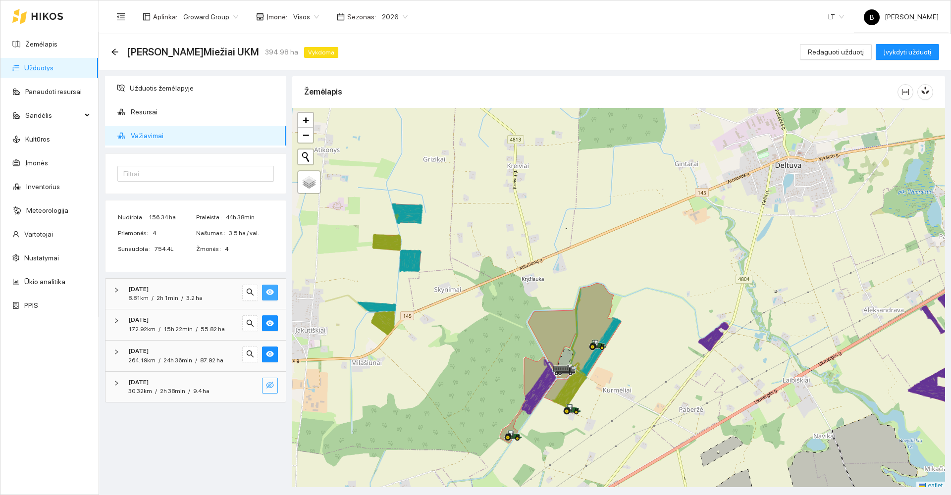
click at [276, 384] on button "button" at bounding box center [270, 386] width 16 height 16
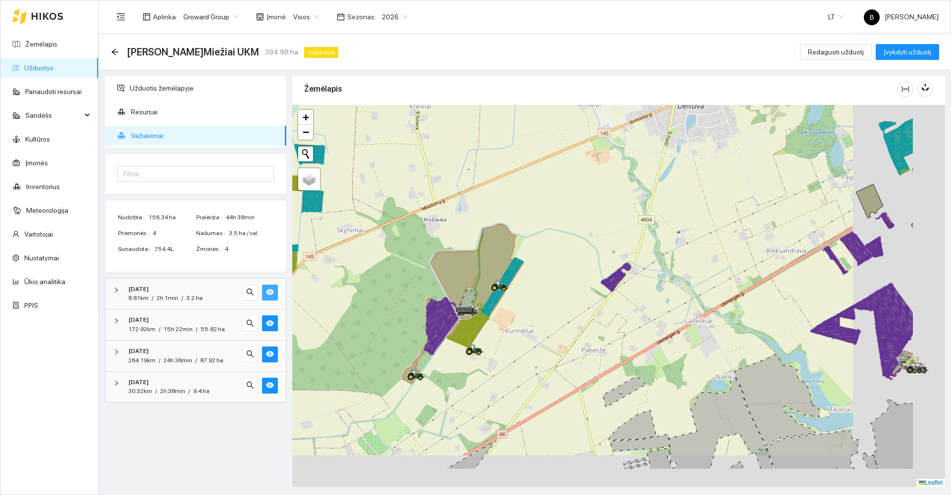
drag, startPoint x: 698, startPoint y: 307, endPoint x: 601, endPoint y: 250, distance: 112.7
click at [601, 250] on div at bounding box center [618, 296] width 653 height 382
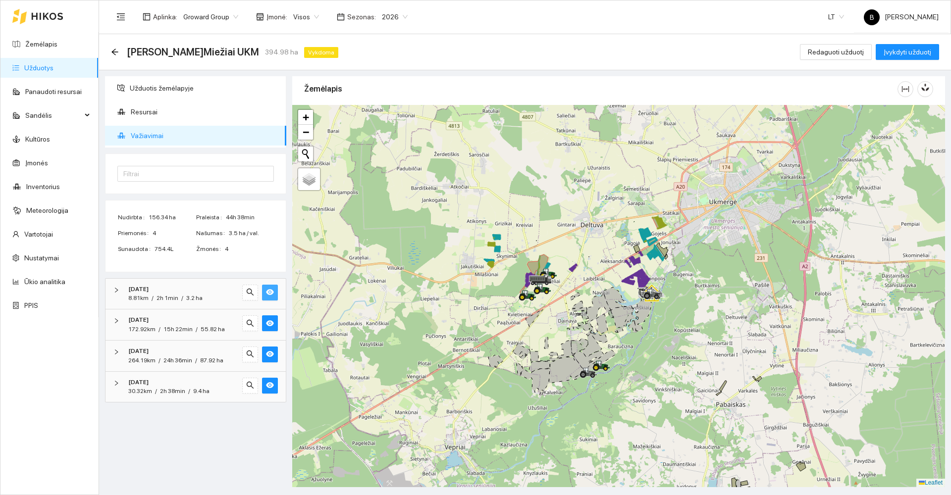
drag, startPoint x: 711, startPoint y: 276, endPoint x: 689, endPoint y: 288, distance: 24.8
click at [689, 288] on div at bounding box center [618, 296] width 653 height 382
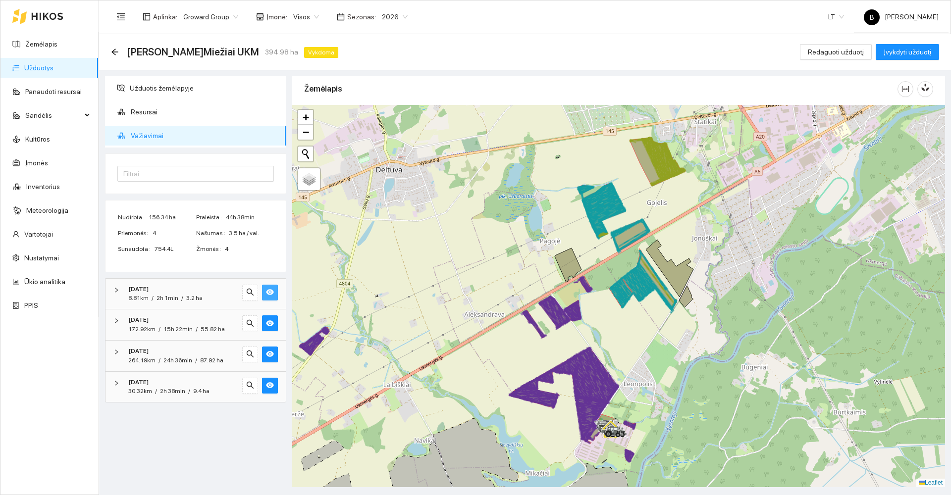
drag, startPoint x: 750, startPoint y: 186, endPoint x: 726, endPoint y: 242, distance: 61.0
click at [726, 242] on div at bounding box center [618, 296] width 653 height 382
